Goal: Task Accomplishment & Management: Complete application form

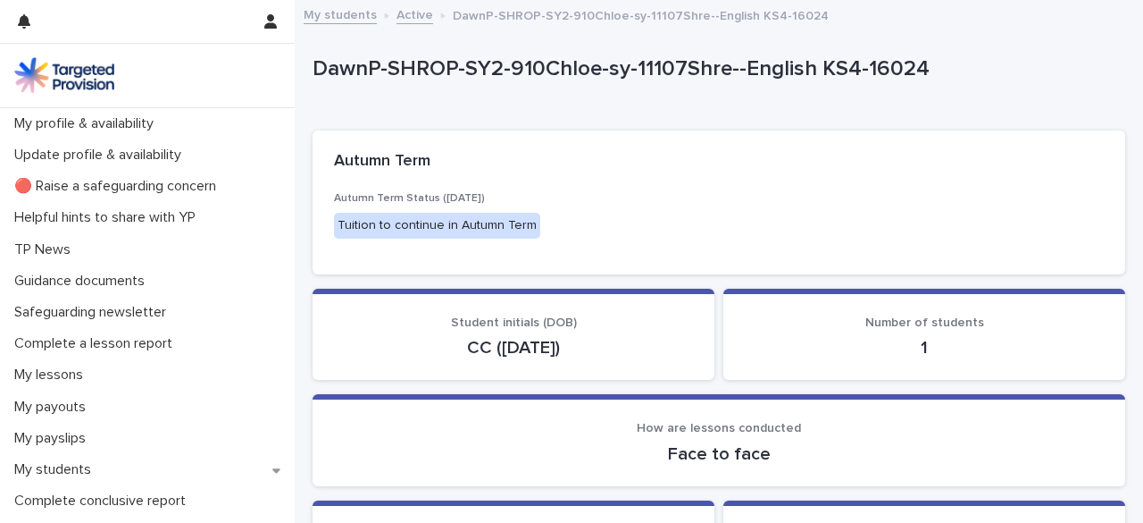
scroll to position [104, 0]
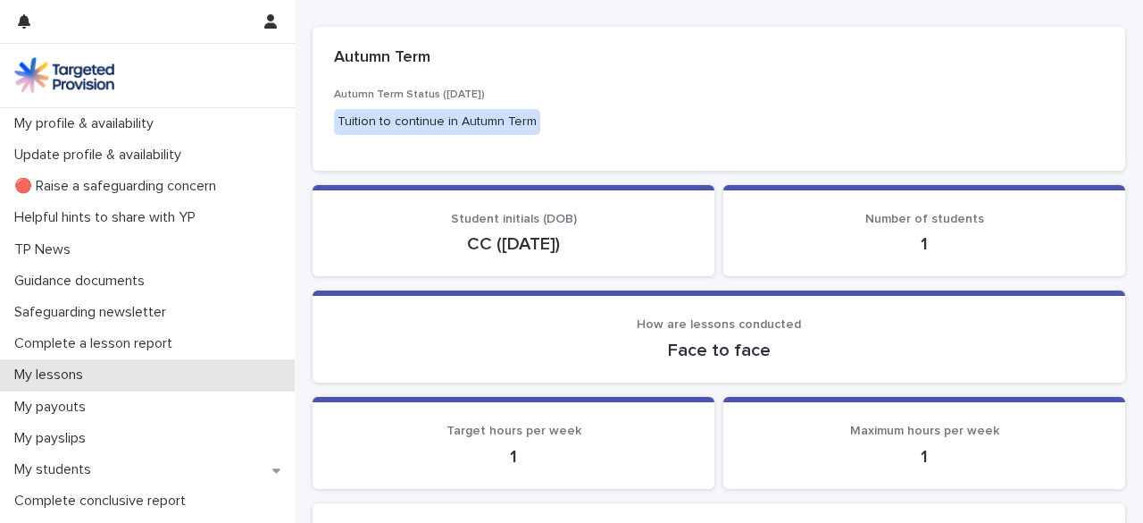
click at [70, 372] on p "My lessons" at bounding box center [52, 374] width 90 height 17
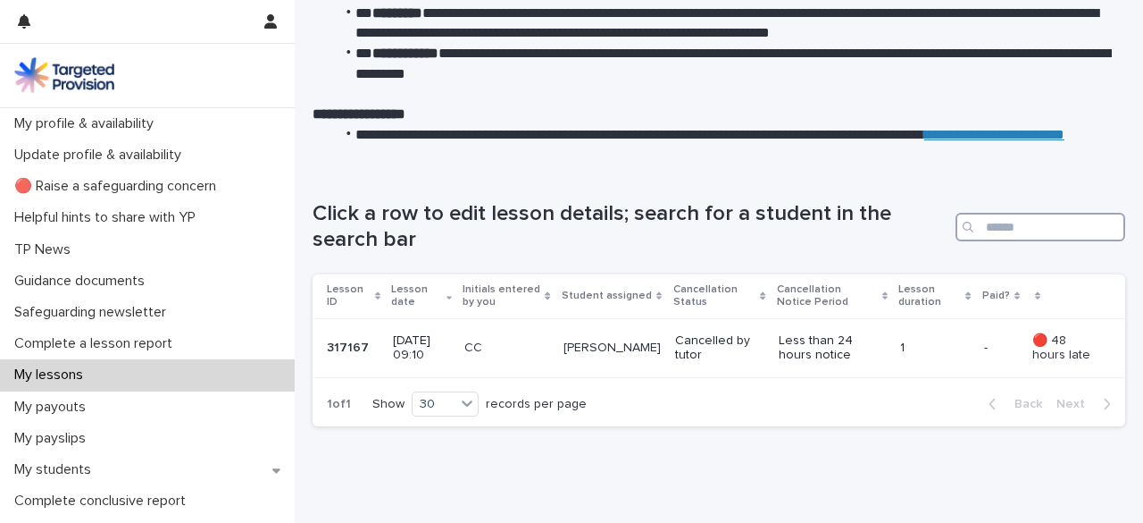
scroll to position [159, 0]
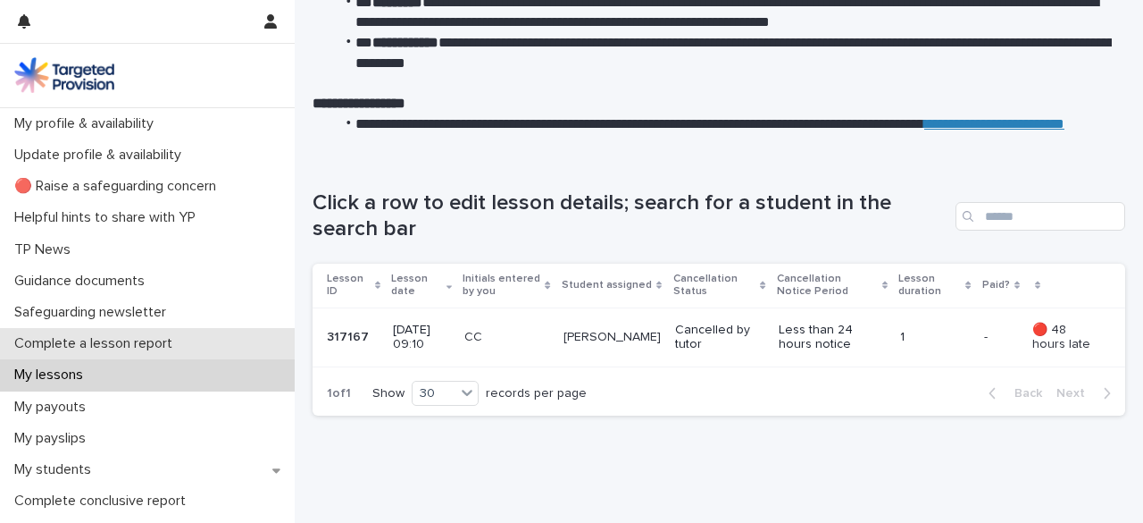
click at [121, 342] on p "Complete a lesson report" at bounding box center [97, 343] width 180 height 17
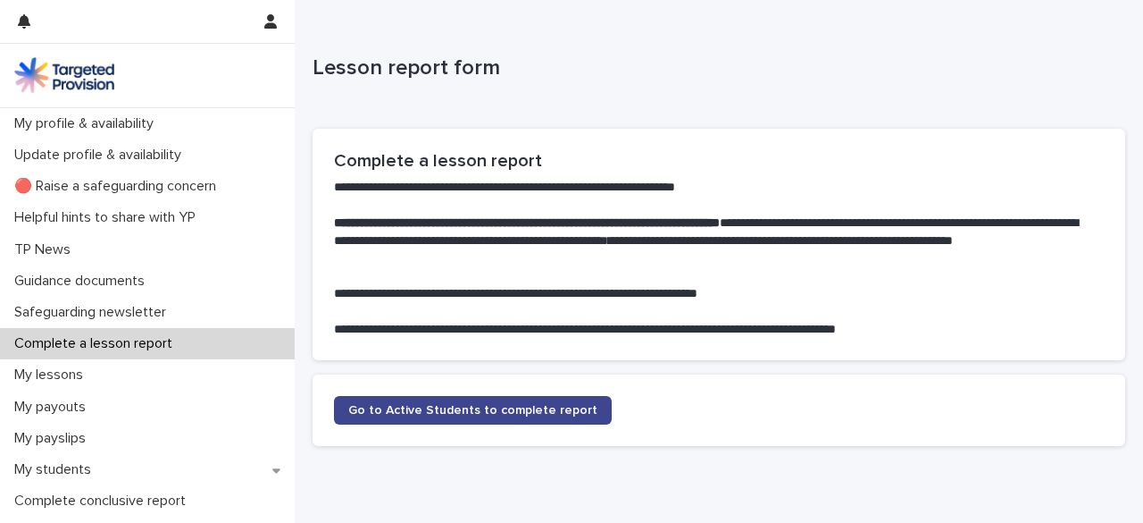
click at [438, 407] on span "Go to Active Students to complete report" at bounding box center [472, 410] width 249 height 13
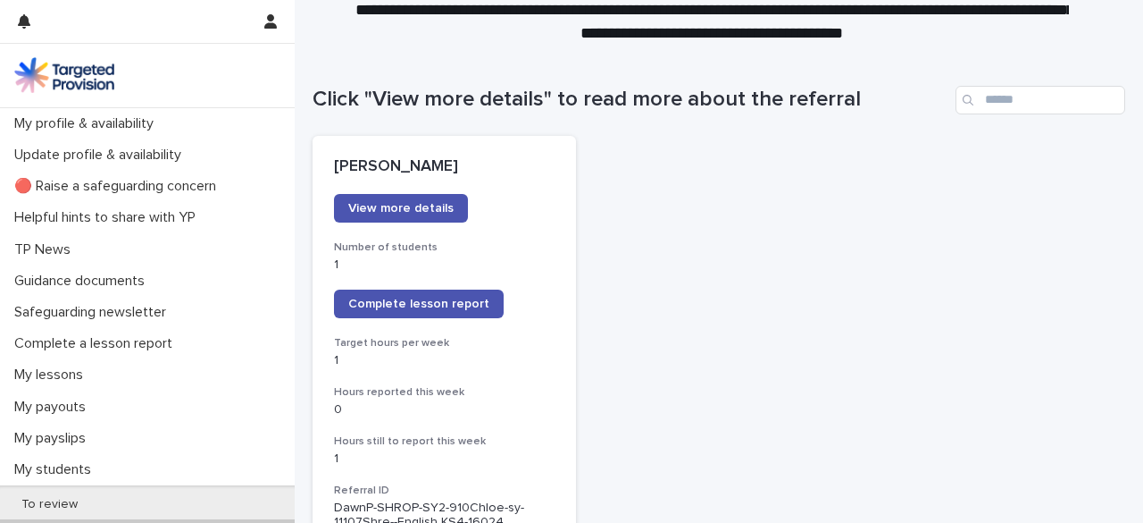
scroll to position [146, 0]
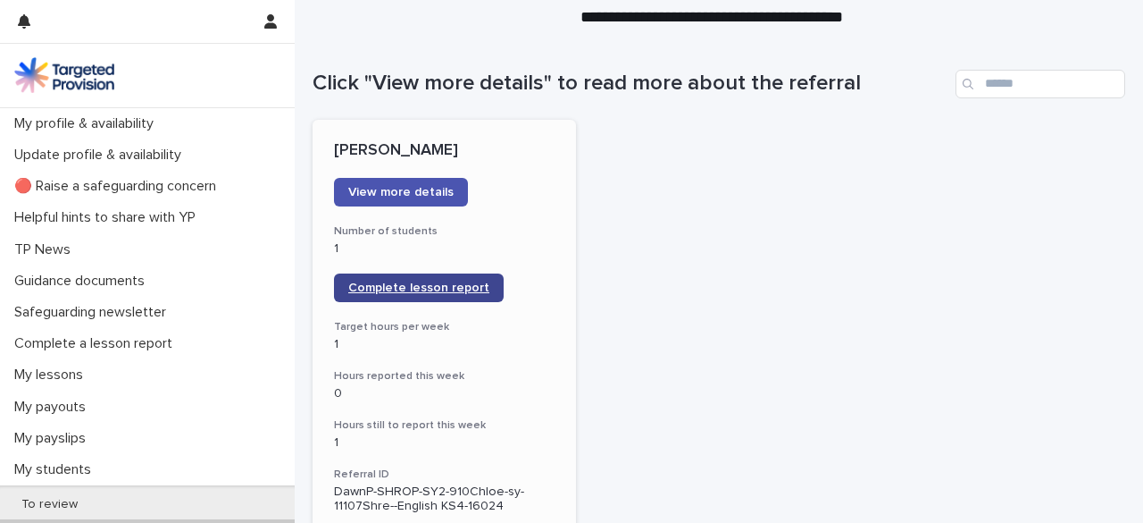
click at [406, 283] on span "Complete lesson report" at bounding box center [418, 287] width 141 height 13
click at [443, 284] on span "Complete lesson report" at bounding box center [418, 287] width 141 height 13
